Goal: Submit feedback/report problem: Submit feedback/report problem

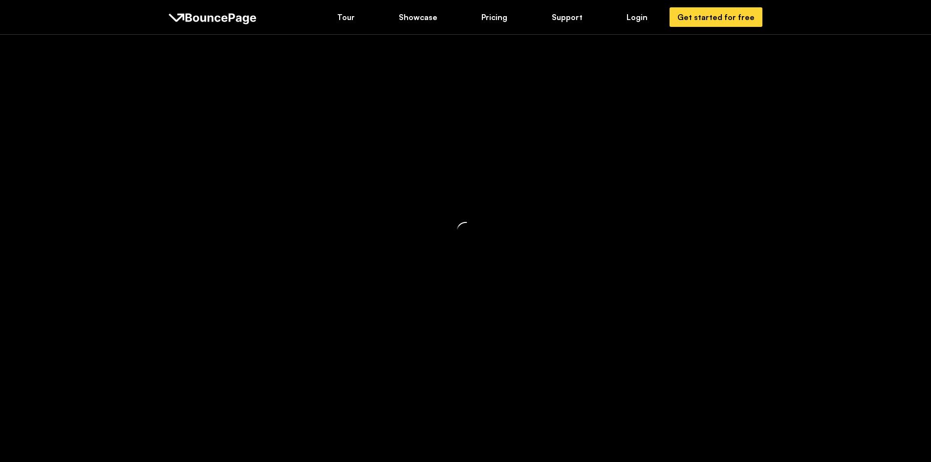
click at [633, 18] on div at bounding box center [465, 231] width 931 height 462
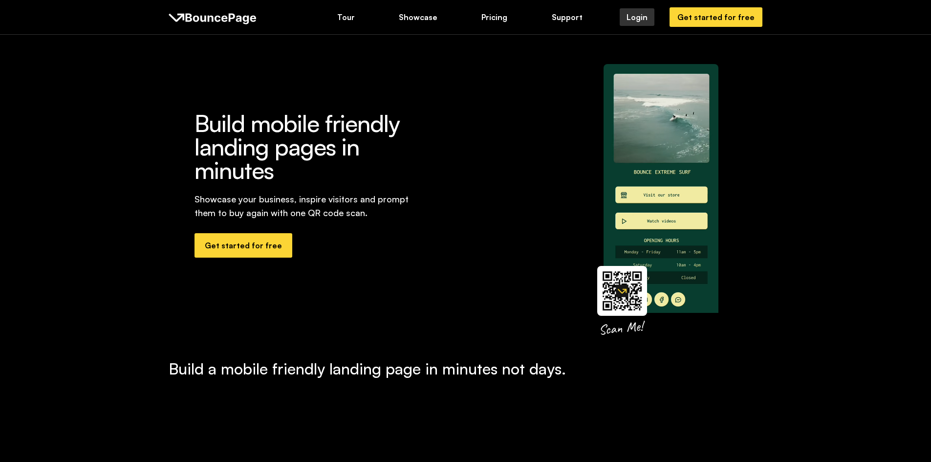
click at [646, 20] on div "Login" at bounding box center [637, 17] width 21 height 11
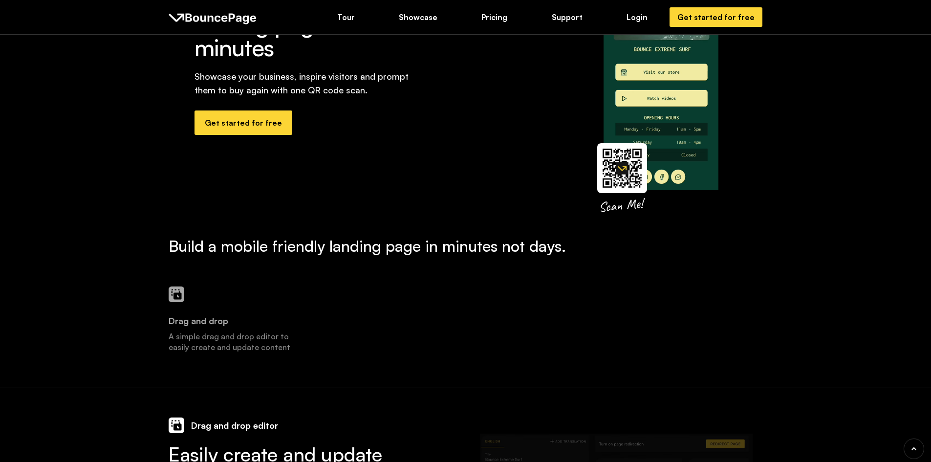
scroll to position [195, 0]
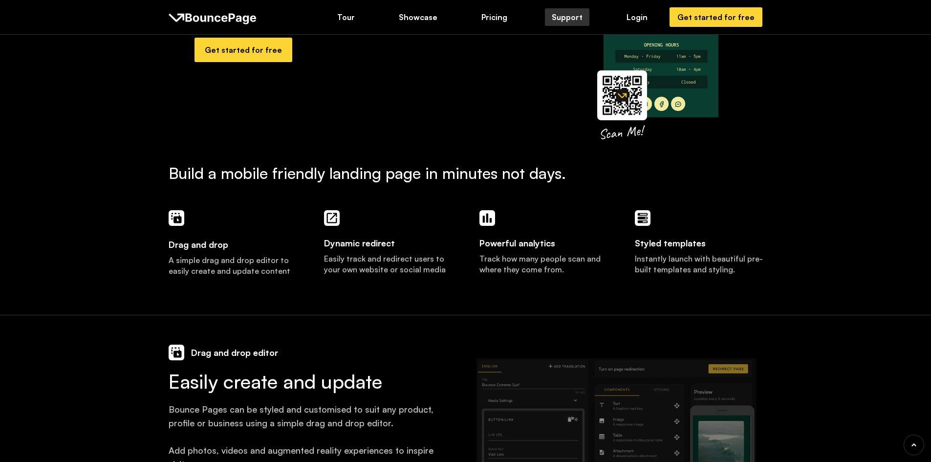
click at [552, 14] on link "Support" at bounding box center [567, 17] width 44 height 18
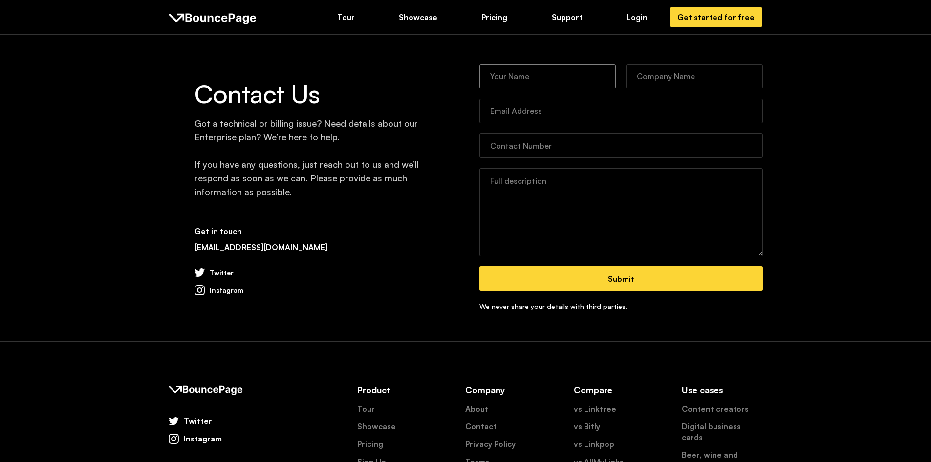
drag, startPoint x: 545, startPoint y: 77, endPoint x: 541, endPoint y: 73, distance: 5.5
click at [545, 77] on input "Contact Form" at bounding box center [547, 76] width 137 height 24
type input "Muslim"
type input "sumonism@ymail.com"
click at [490, 148] on input "71718393" at bounding box center [620, 145] width 283 height 24
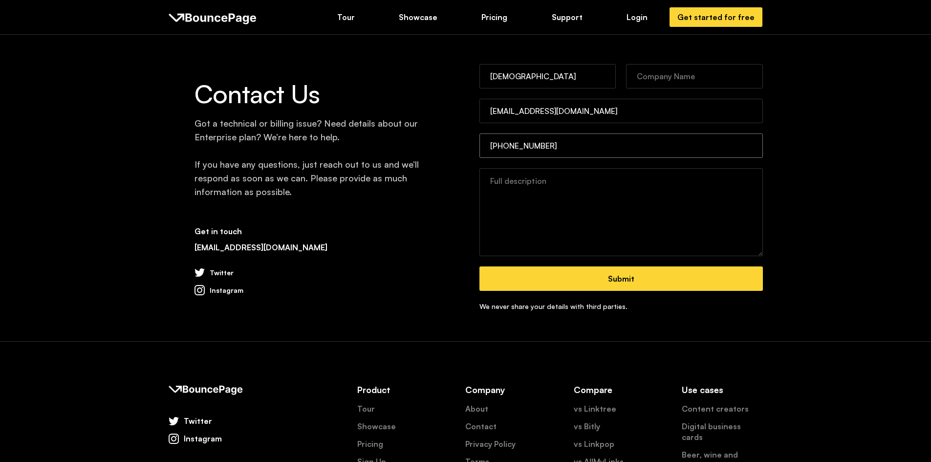
type input "+96871718393"
click at [513, 196] on textarea "Contact Form" at bounding box center [620, 212] width 283 height 88
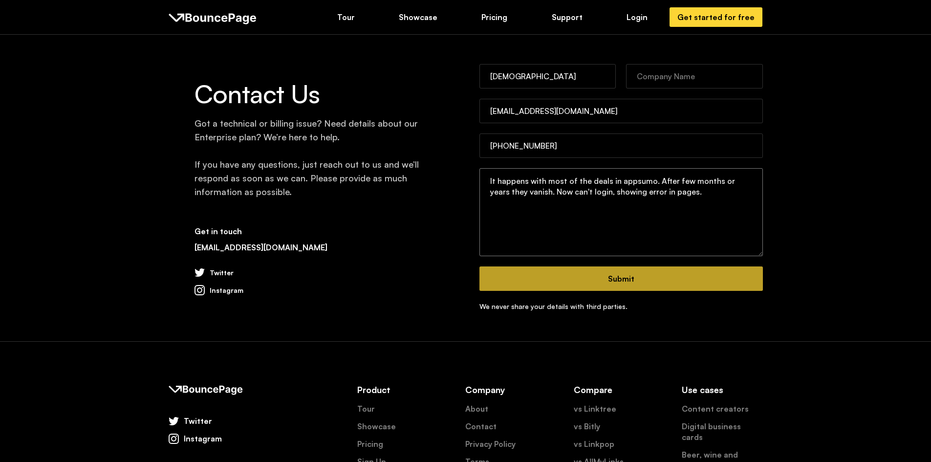
type textarea "It happens with most of the deals in appsumo. After few months or years they va…"
click at [573, 271] on input "Submit" at bounding box center [620, 278] width 283 height 24
